Goal: Task Accomplishment & Management: Manage account settings

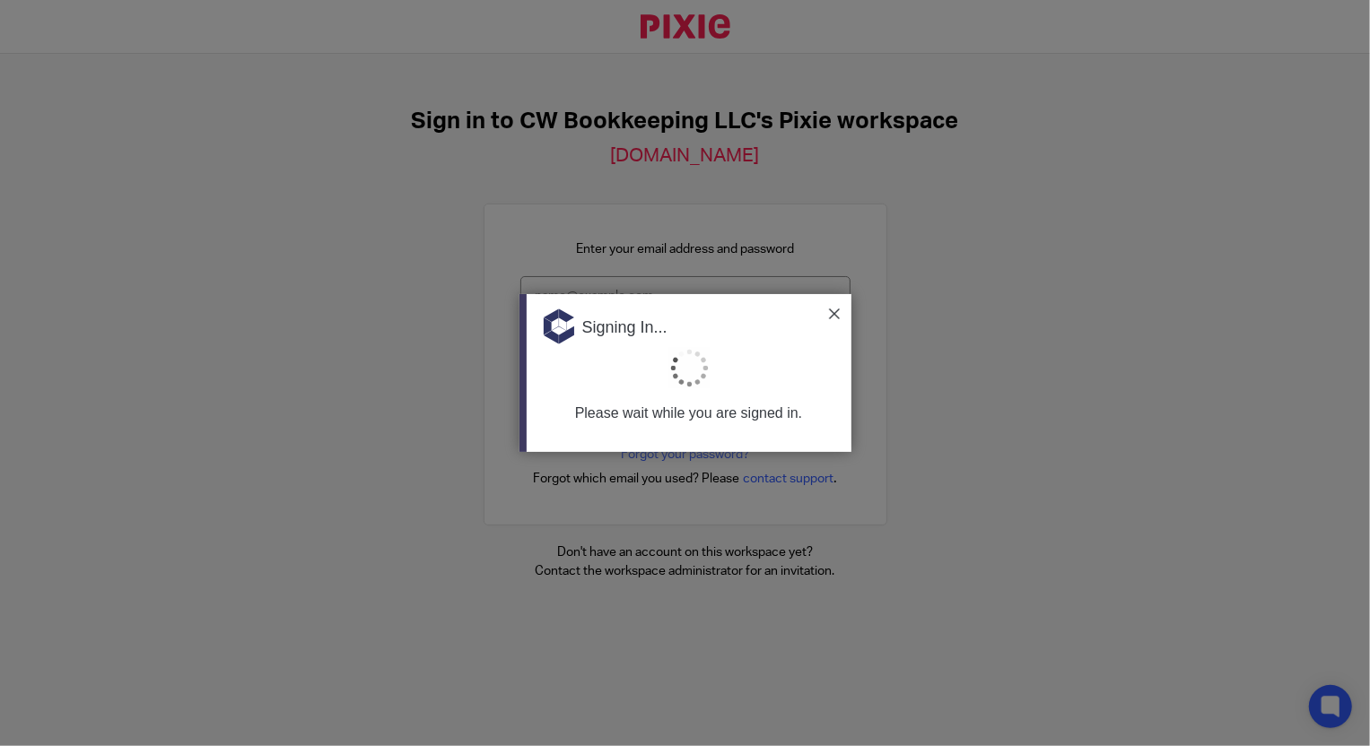
type input "Support@cwbookkeepingservice.com"
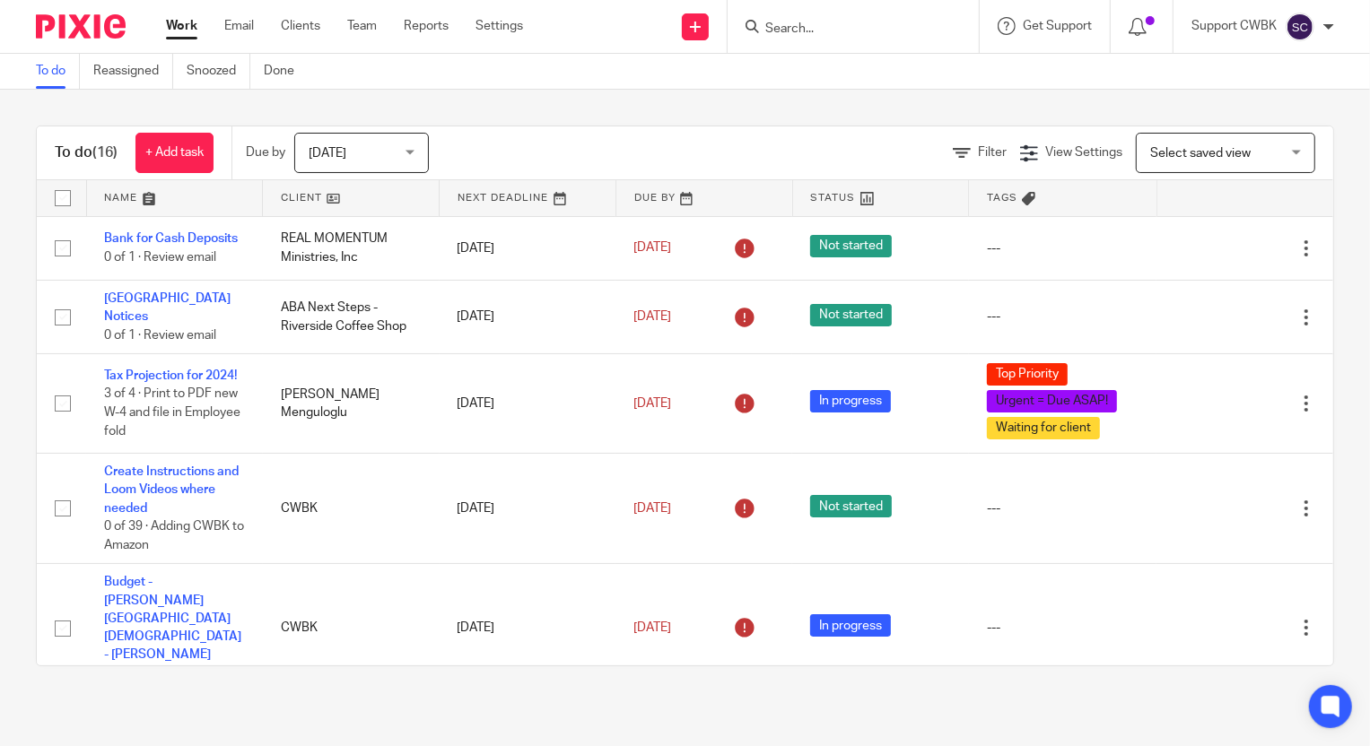
click at [258, 9] on div "Work Email Clients Team Reports Settings Work Email Clients Team Reports Settin…" at bounding box center [349, 26] width 402 height 53
click at [239, 17] on link "Email" at bounding box center [239, 26] width 30 height 18
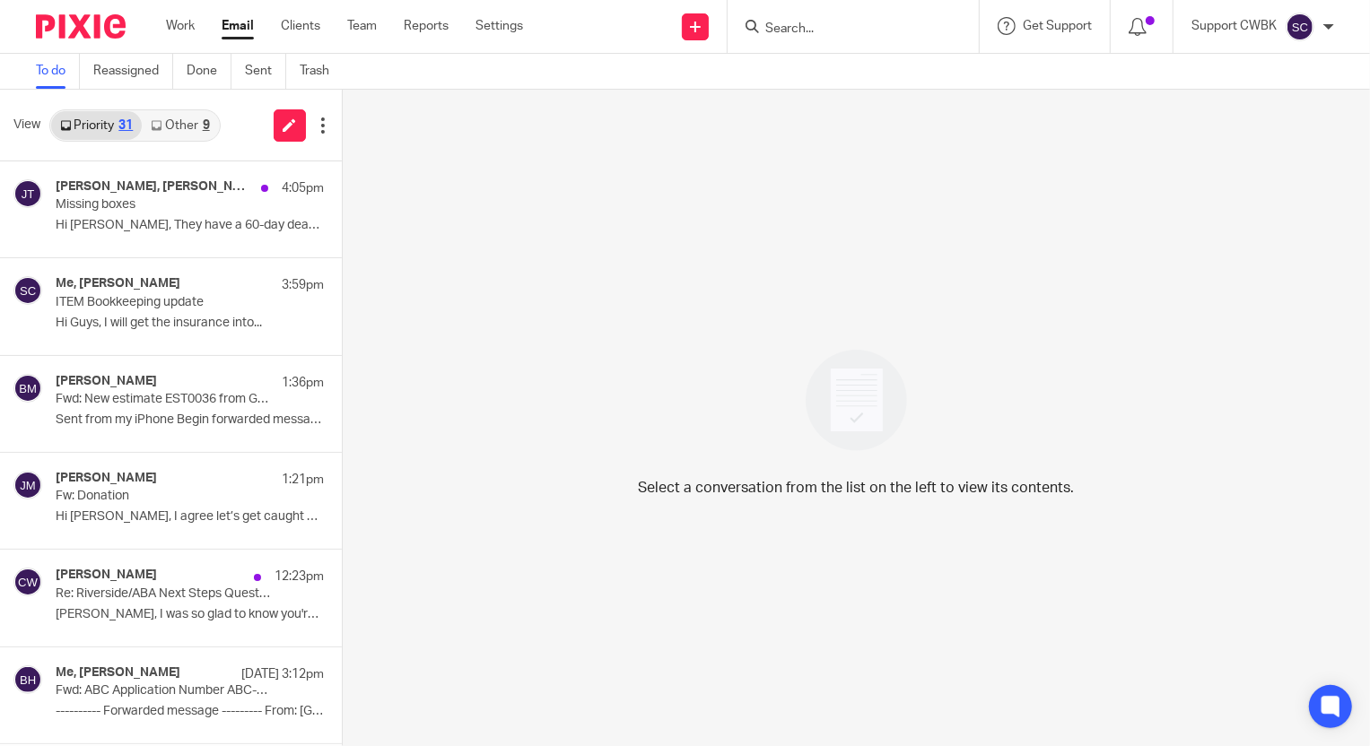
click at [188, 121] on link "Other 9" at bounding box center [180, 125] width 76 height 29
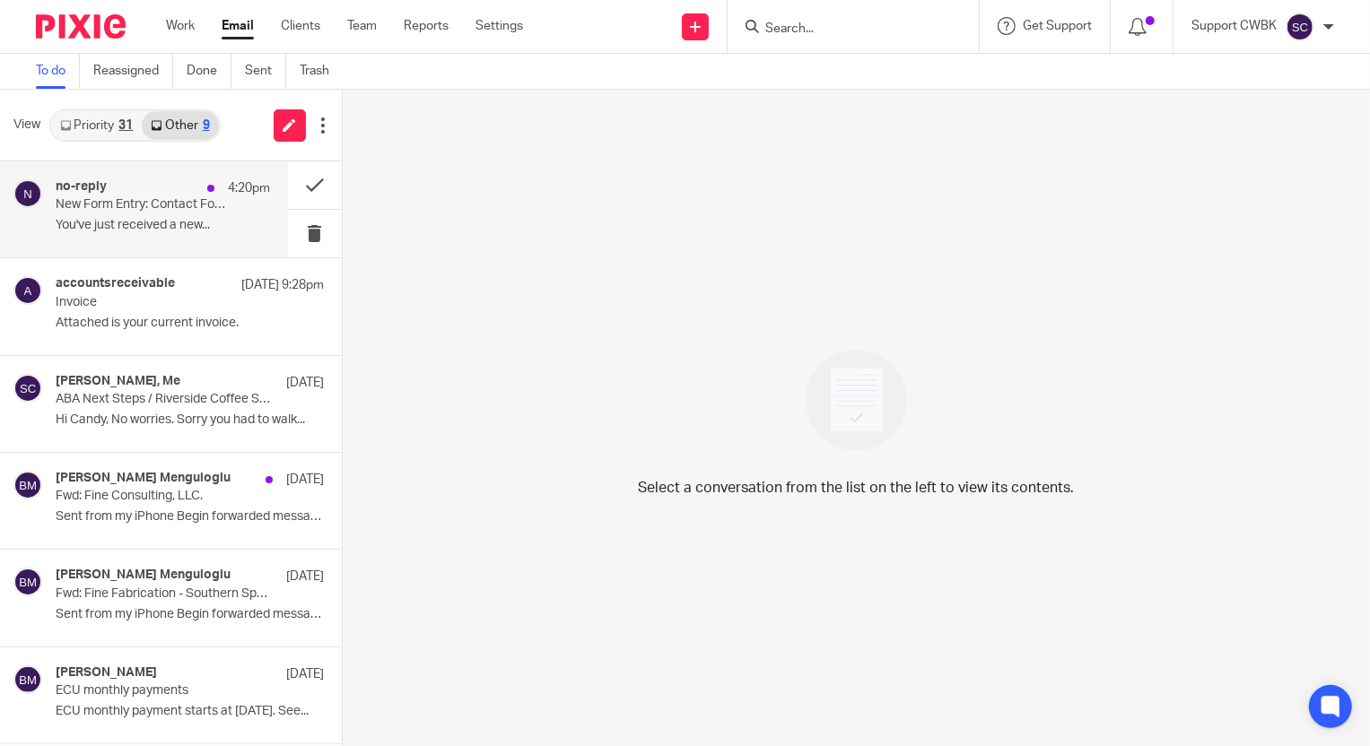
click at [144, 196] on div "no-reply 4:20pm" at bounding box center [163, 188] width 214 height 18
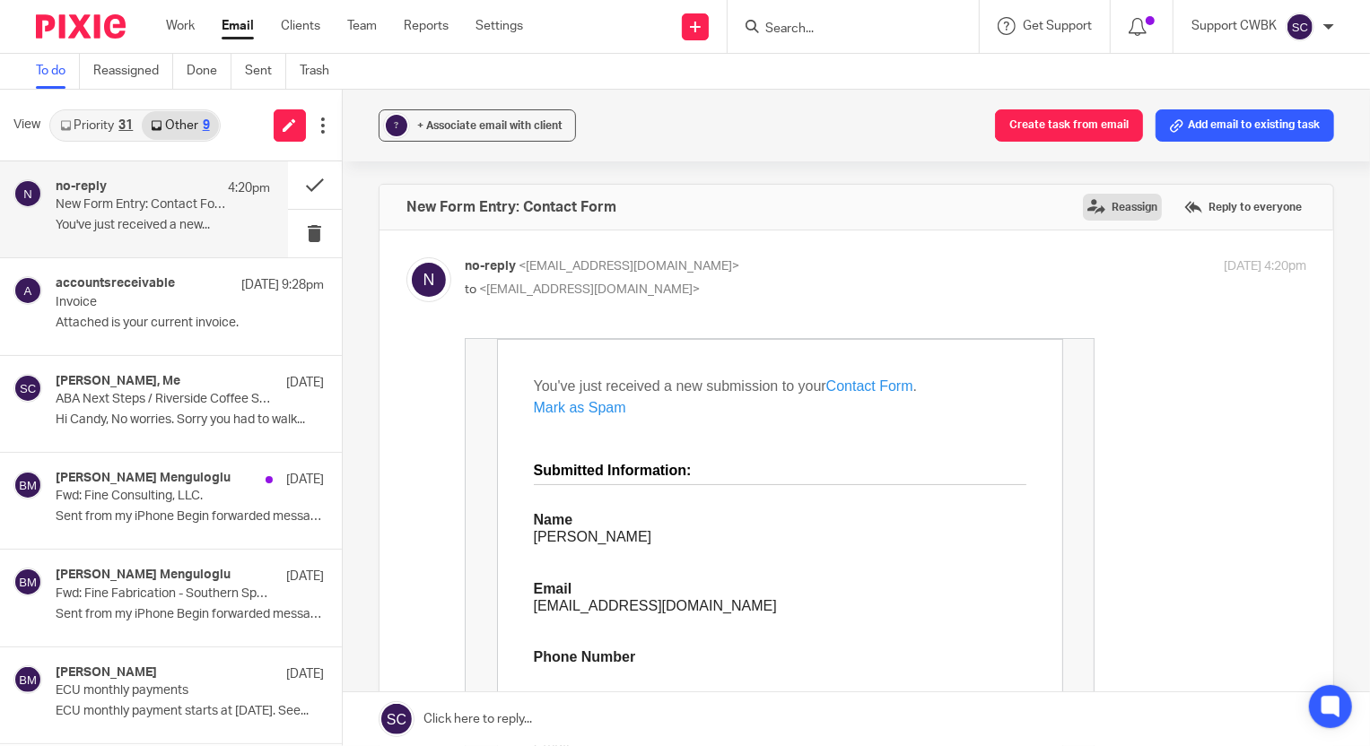
click at [1089, 209] on label "Reassign" at bounding box center [1122, 207] width 79 height 27
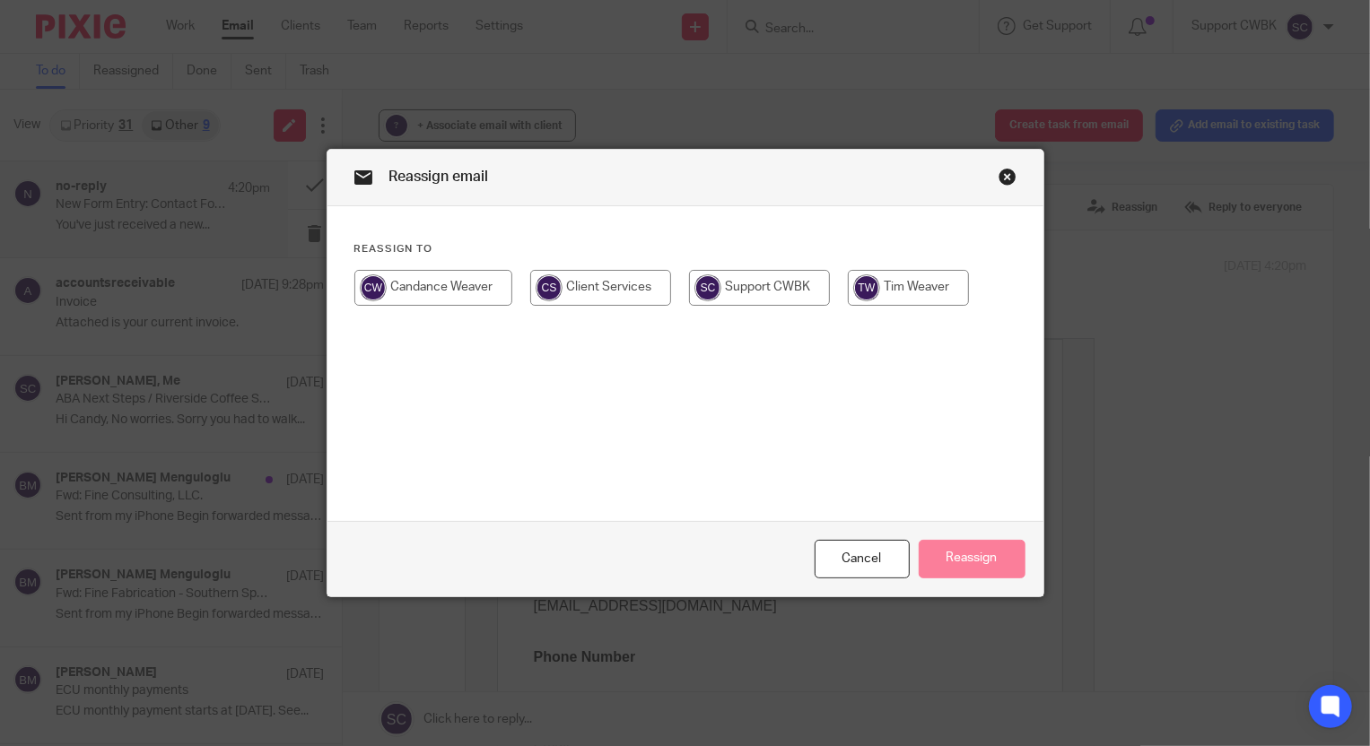
click at [423, 281] on input "radio" at bounding box center [433, 288] width 158 height 36
radio input "true"
click at [959, 557] on button "Reassign" at bounding box center [971, 559] width 107 height 39
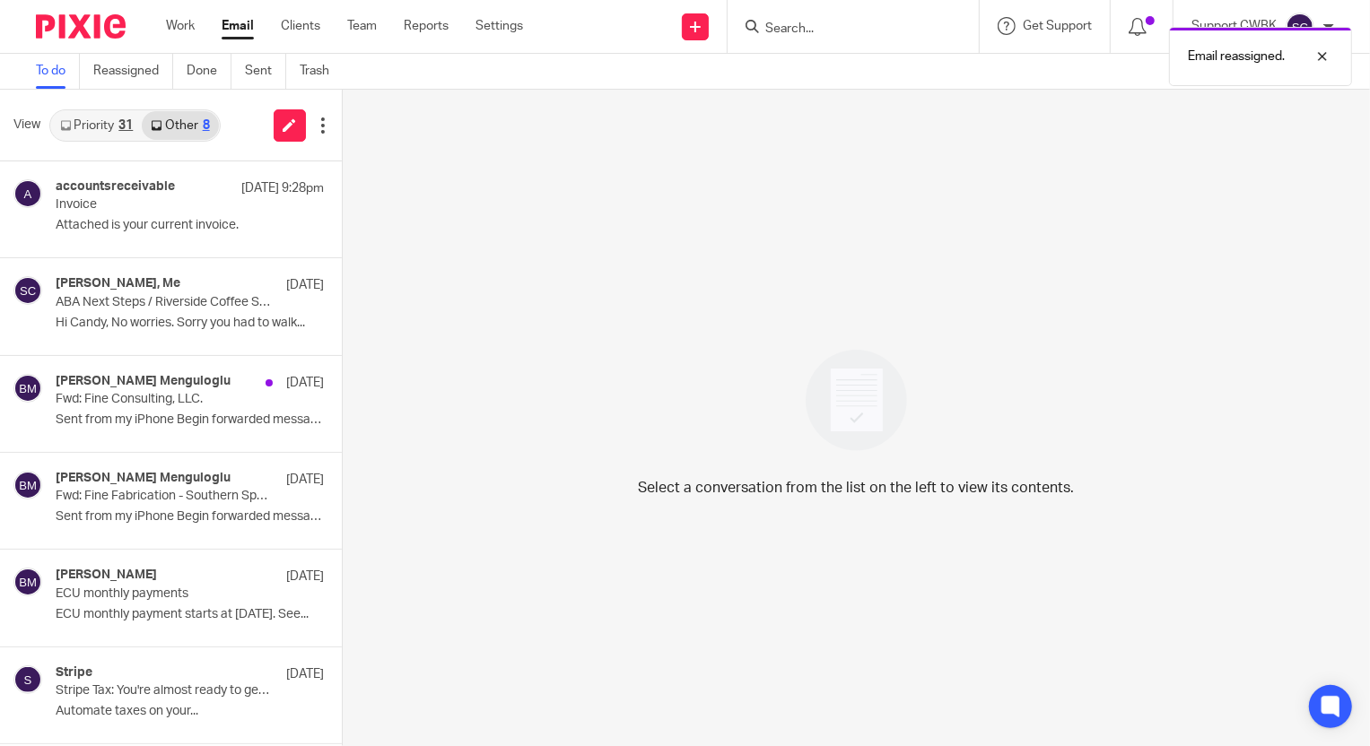
click at [95, 125] on link "Priority 31" at bounding box center [96, 125] width 91 height 29
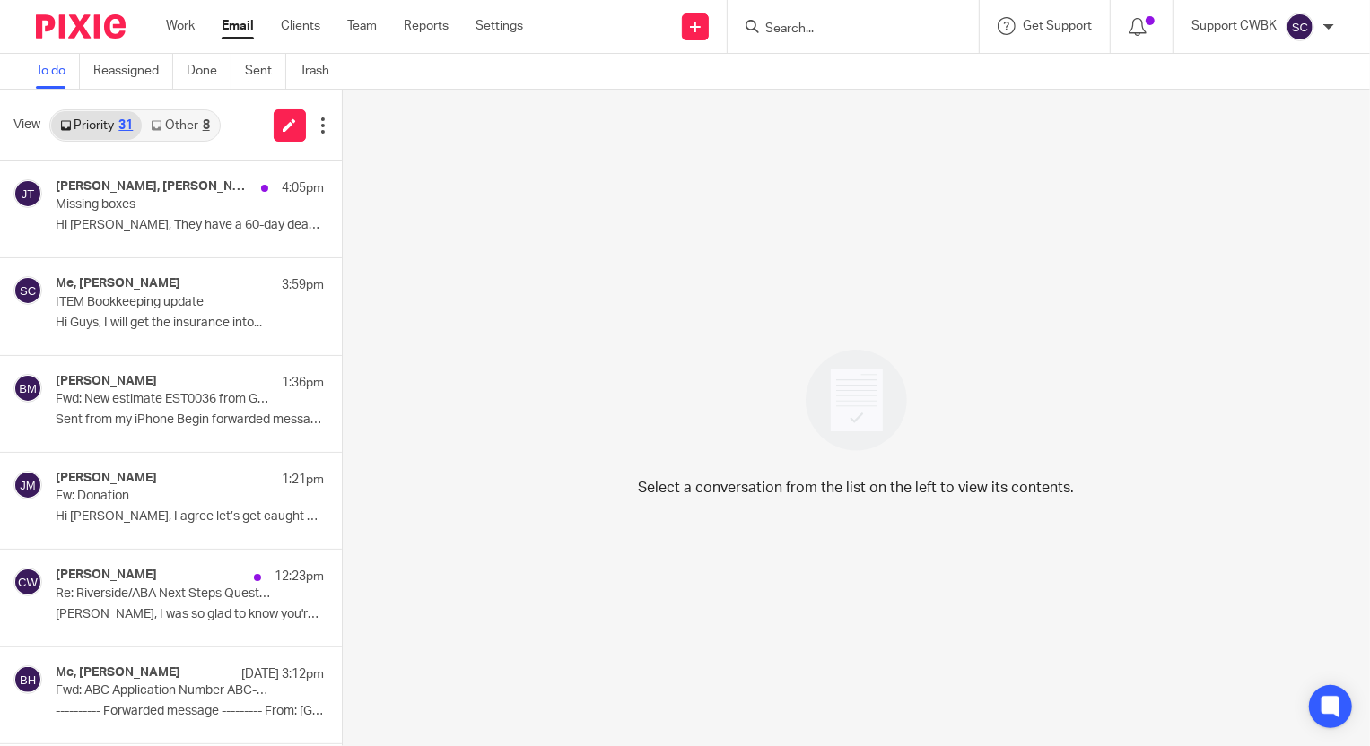
click at [162, 125] on link "Other 8" at bounding box center [180, 125] width 76 height 29
